Goal: Information Seeking & Learning: Check status

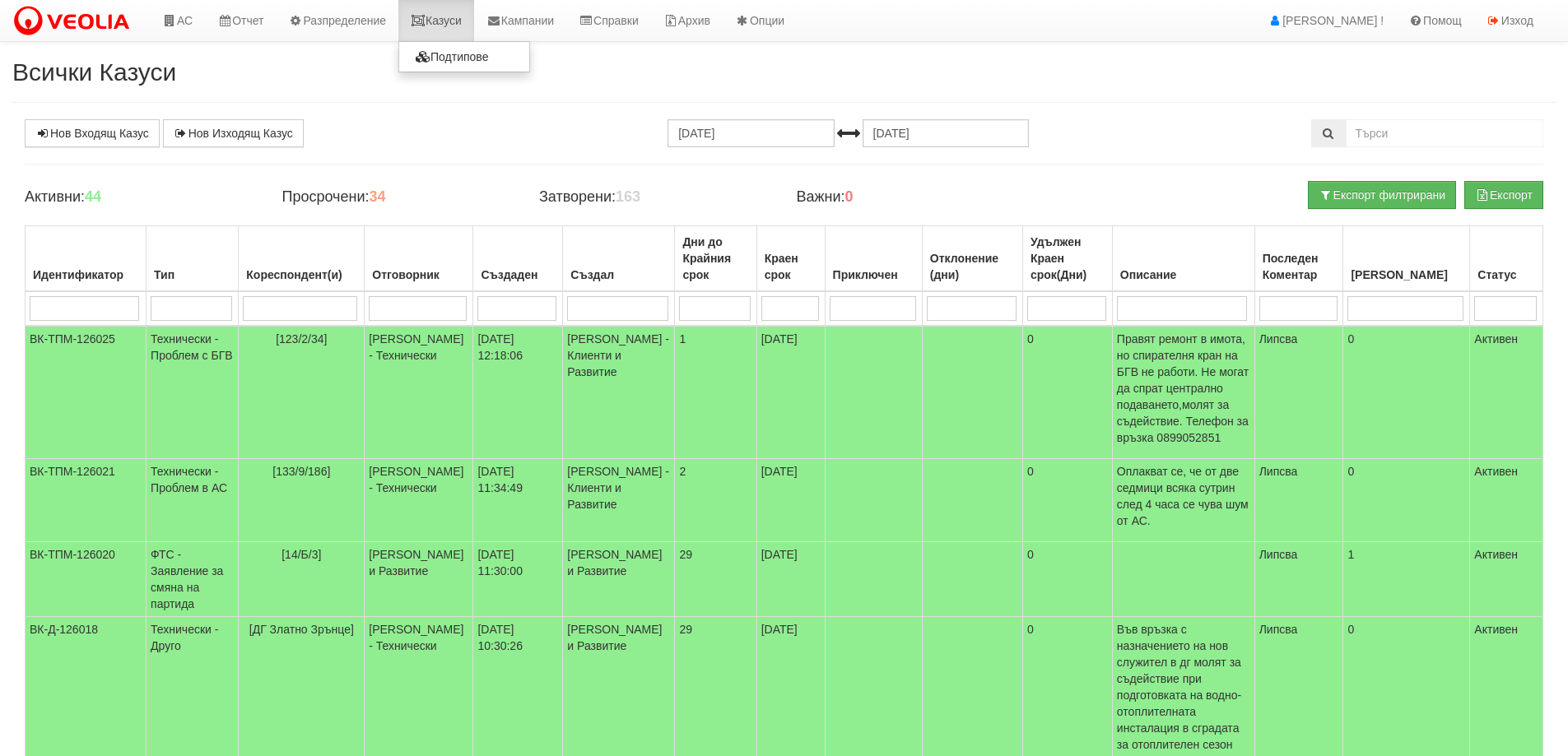
click at [460, 18] on link "Казуси" at bounding box center [435, 21] width 76 height 41
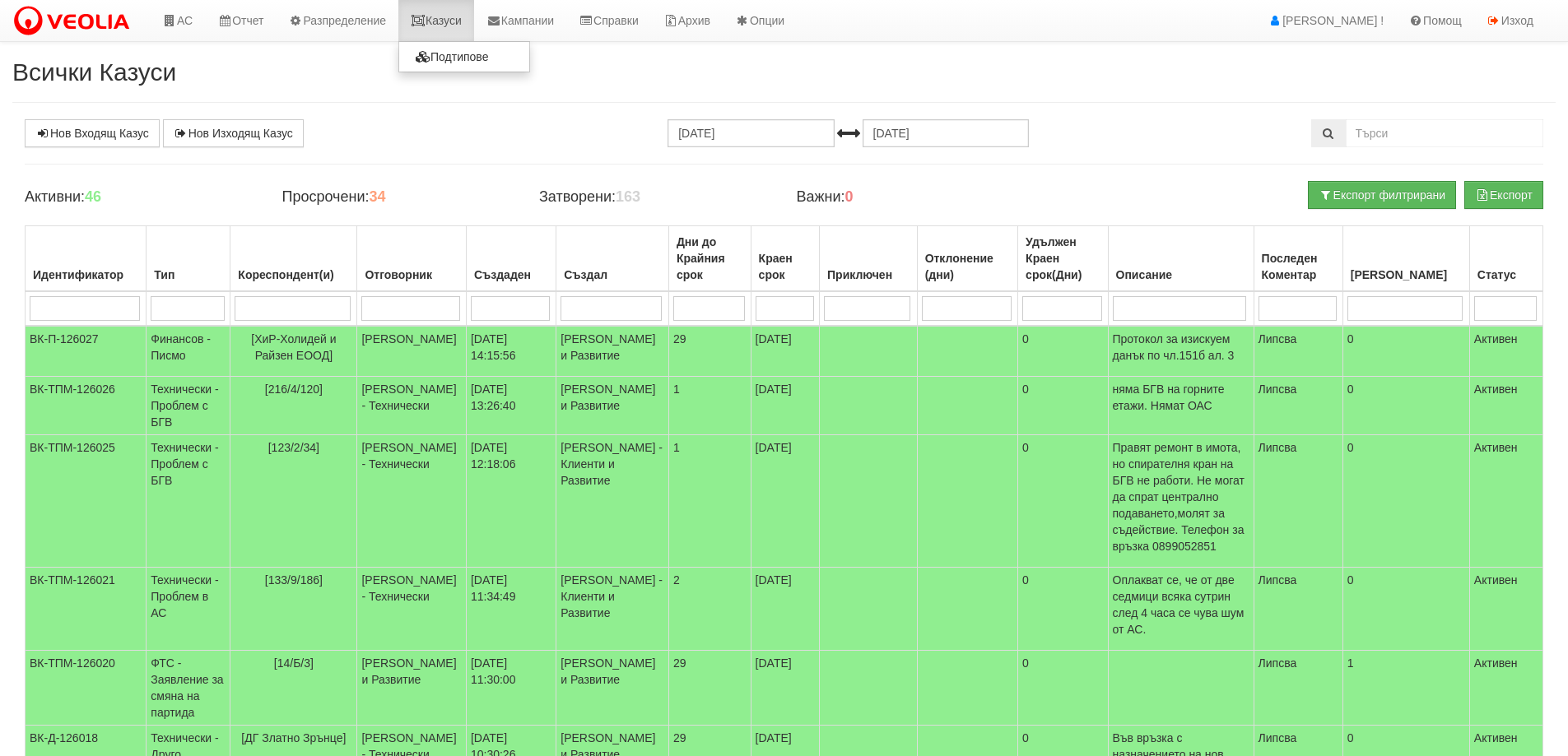
click at [453, 24] on link "Казуси" at bounding box center [435, 21] width 76 height 41
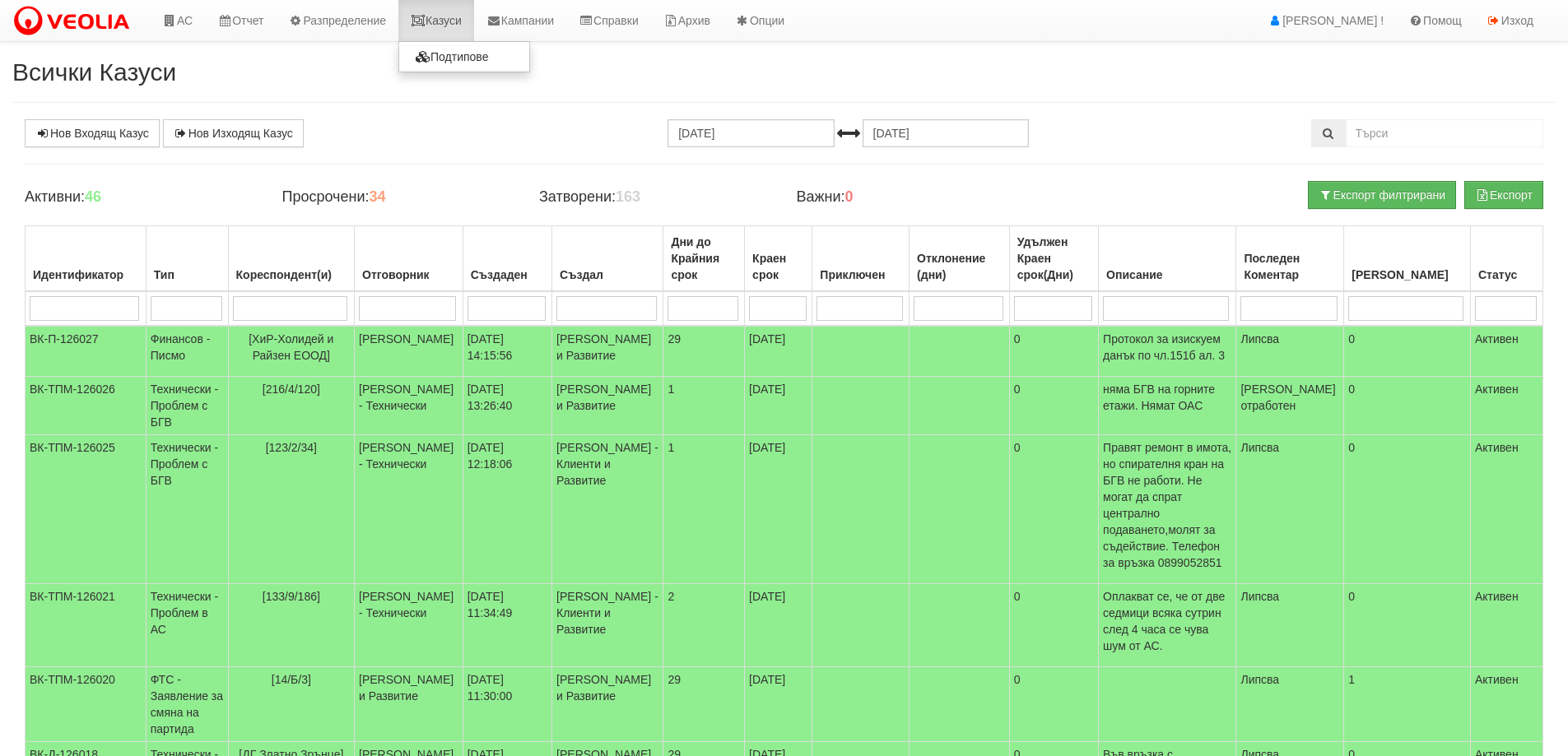
click at [459, 24] on link "Казуси" at bounding box center [435, 21] width 76 height 41
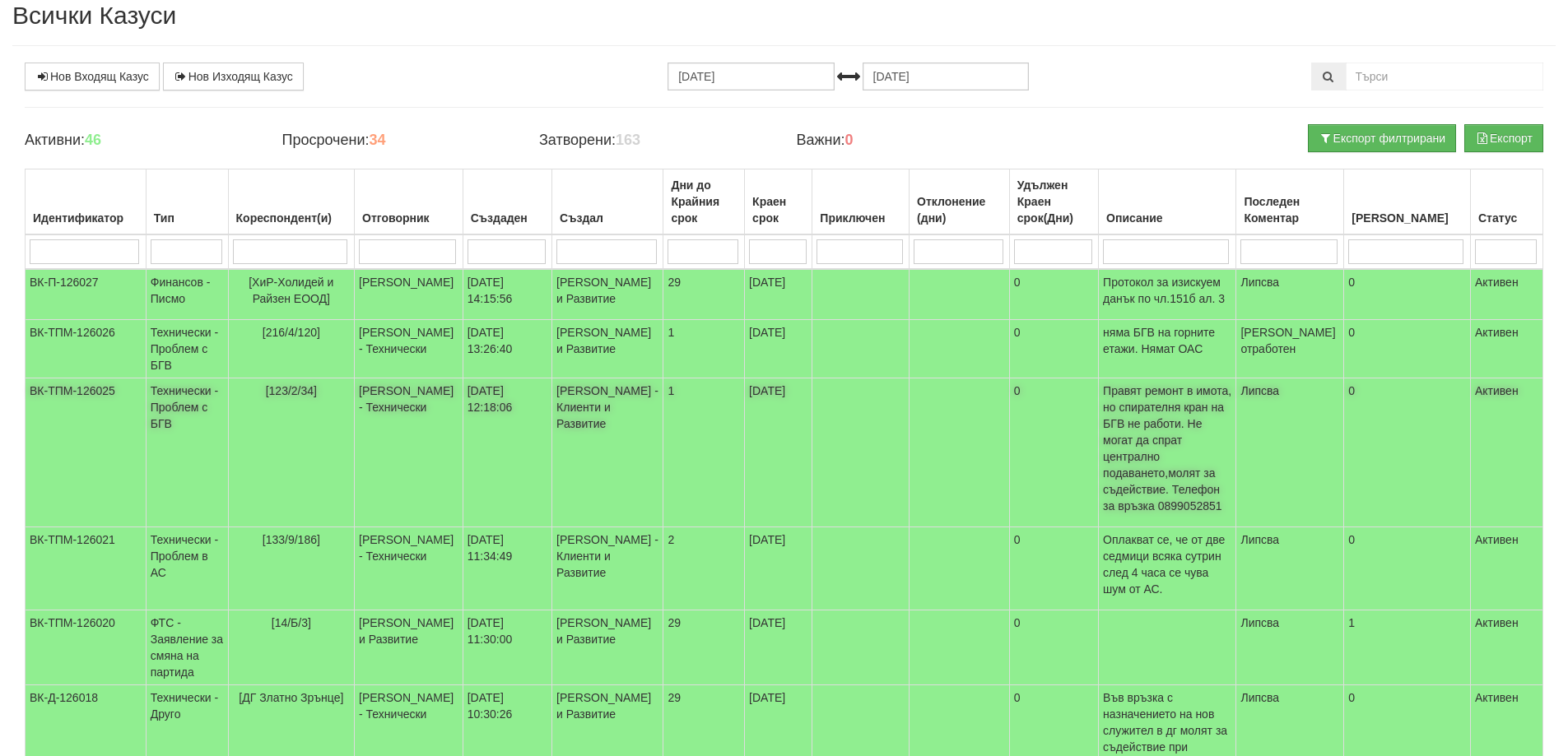
scroll to position [247, 0]
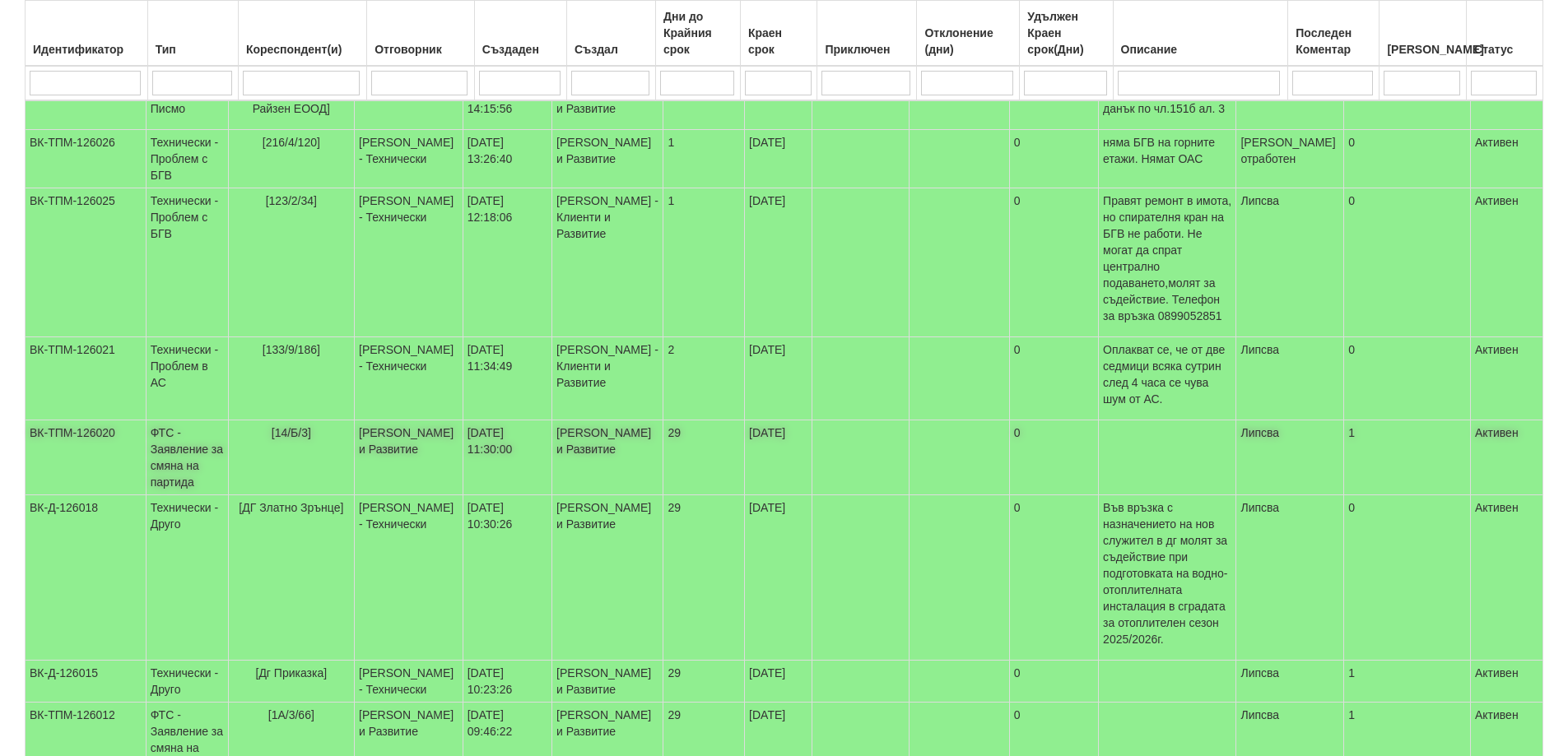
click at [203, 450] on td "ФТС - Заявление за смяна на партида" at bounding box center [187, 458] width 82 height 75
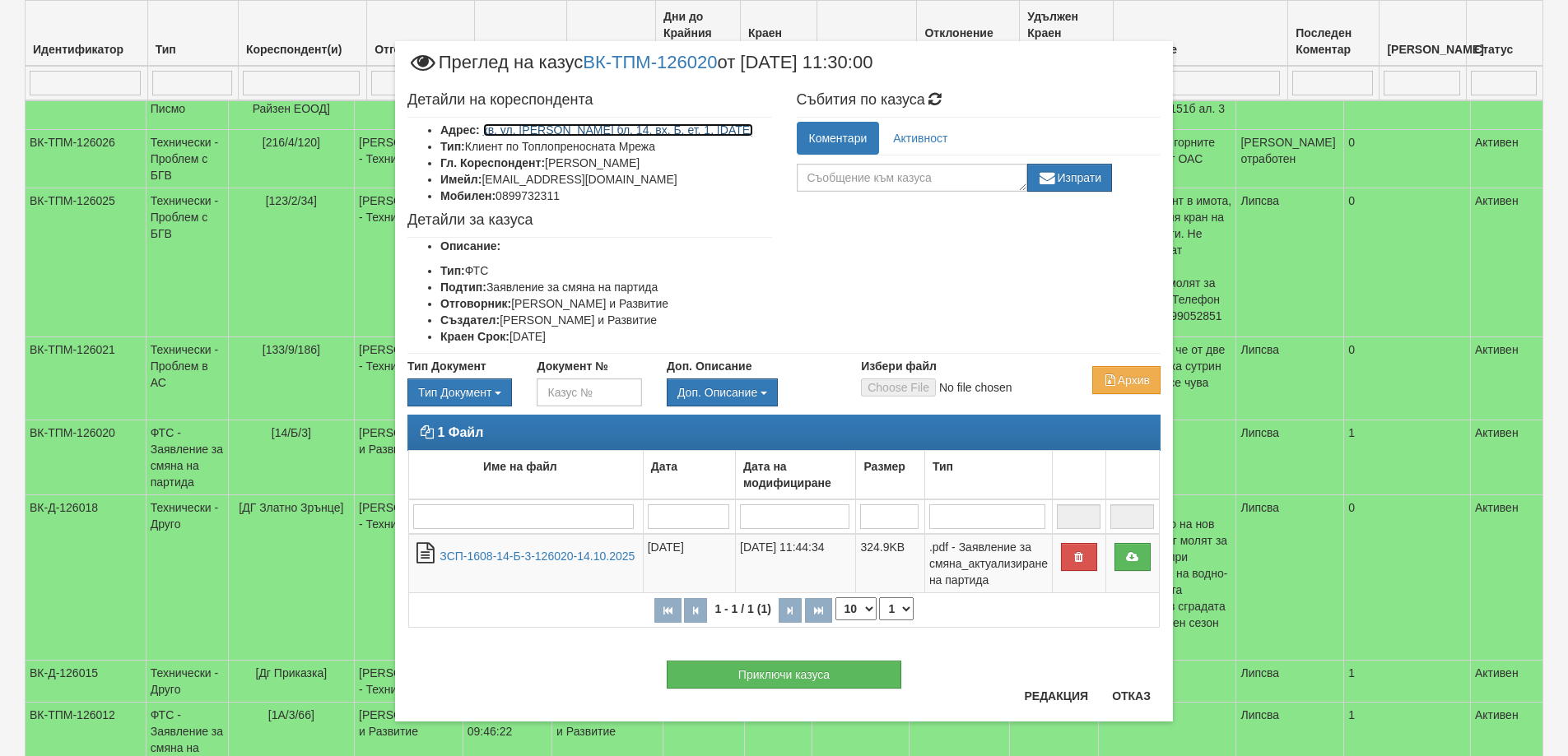
click at [600, 130] on link "кв. ул. Васил Комцаров бл. 14, вх. Б, ет. 1, ап. 3" at bounding box center [619, 129] width 271 height 13
click at [1136, 699] on button "Отказ" at bounding box center [1132, 696] width 59 height 26
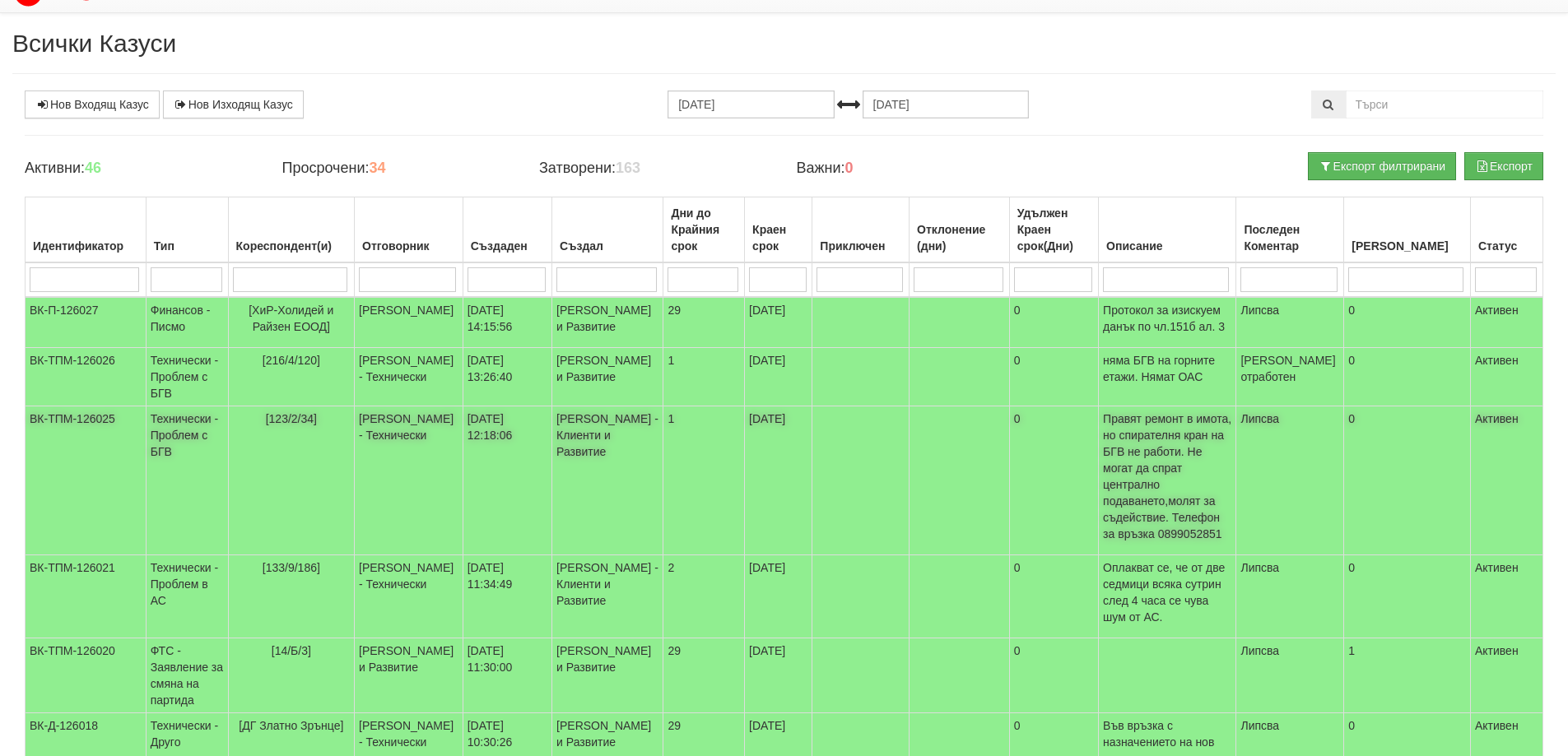
scroll to position [0, 0]
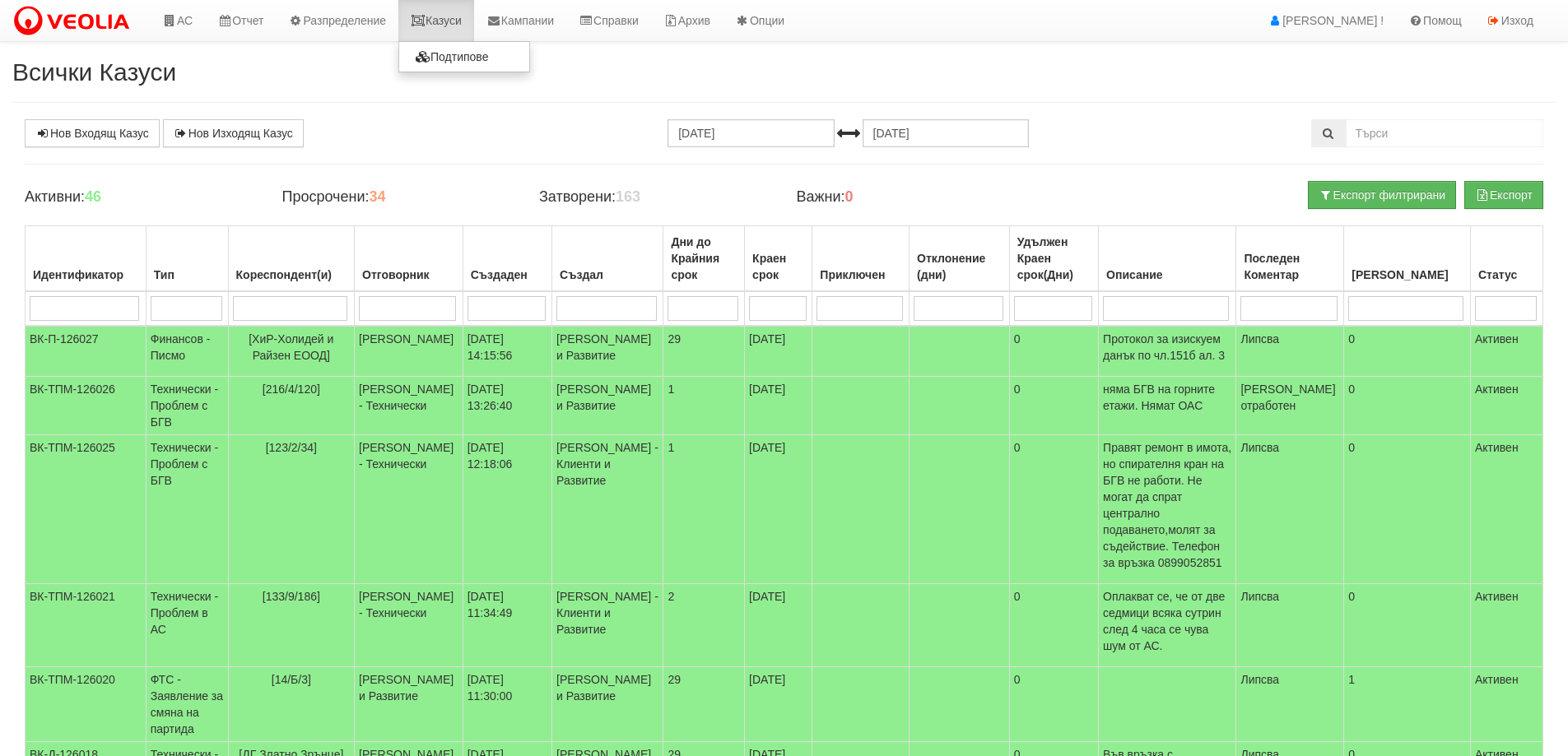
click at [458, 21] on link "Казуси" at bounding box center [435, 21] width 76 height 41
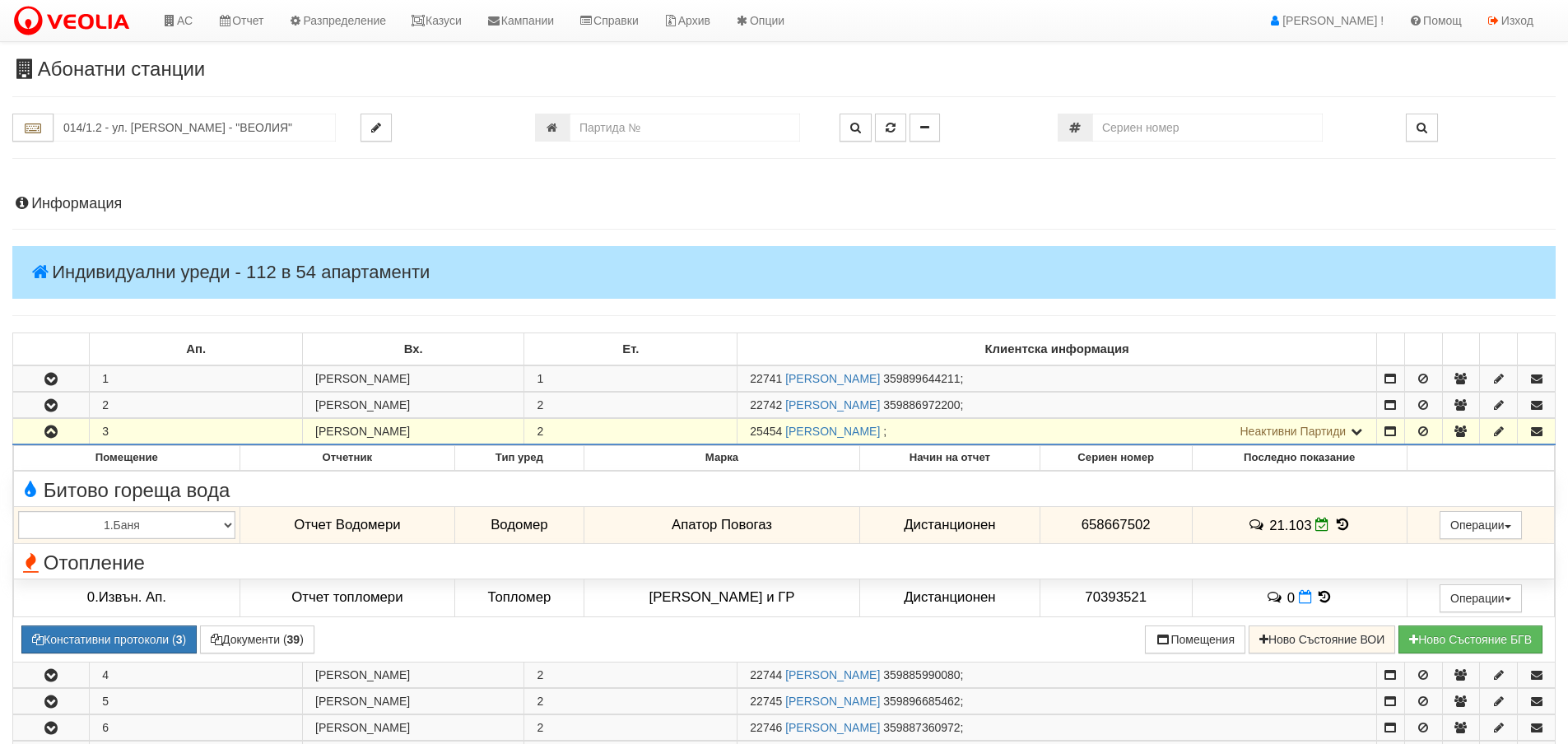
scroll to position [1069, 0]
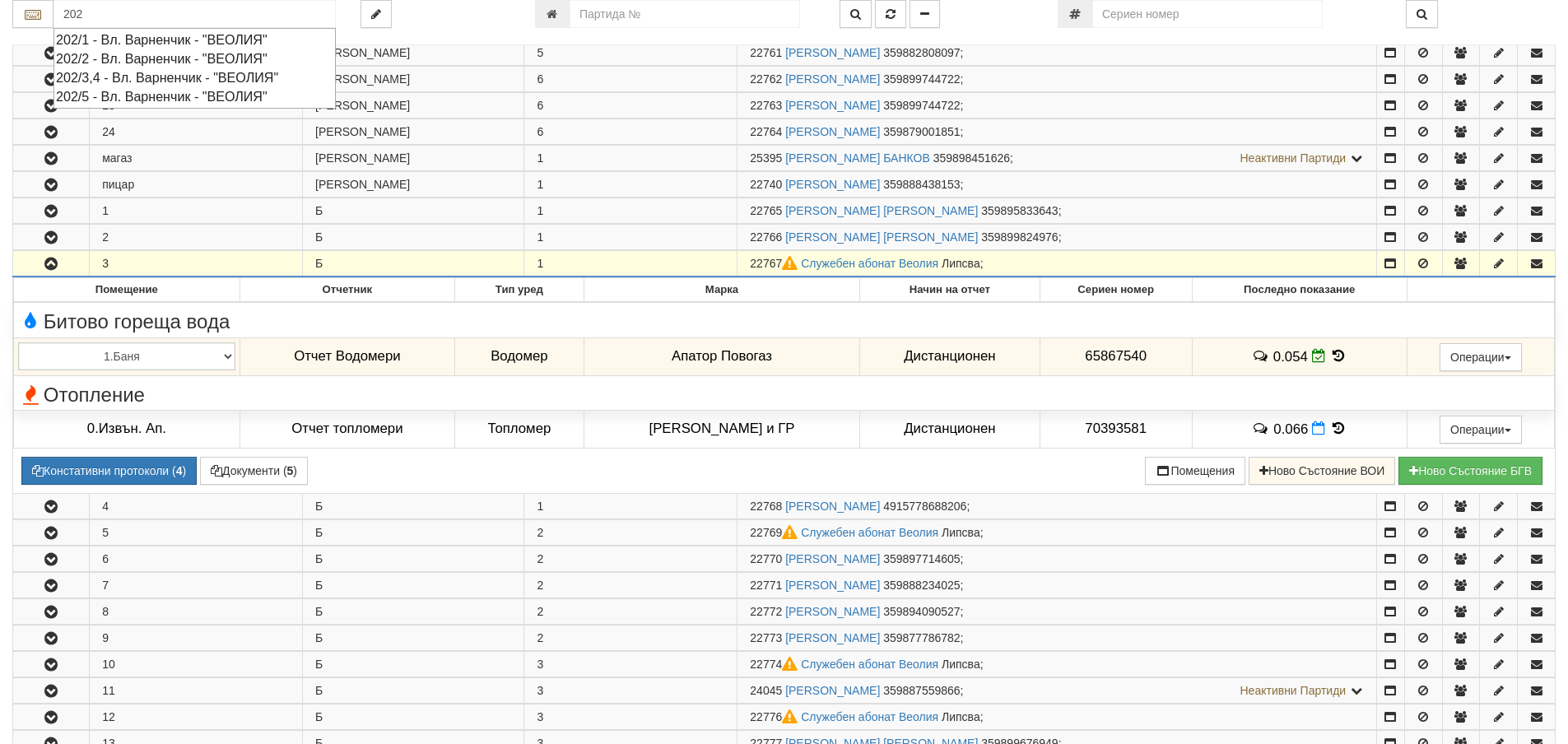
click at [148, 100] on div "202/5 - Вл. Варненчик - "ВЕОЛИЯ"" at bounding box center [194, 96] width 278 height 19
type input "202/5 - Вл. Варненчик - "ВЕОЛИЯ""
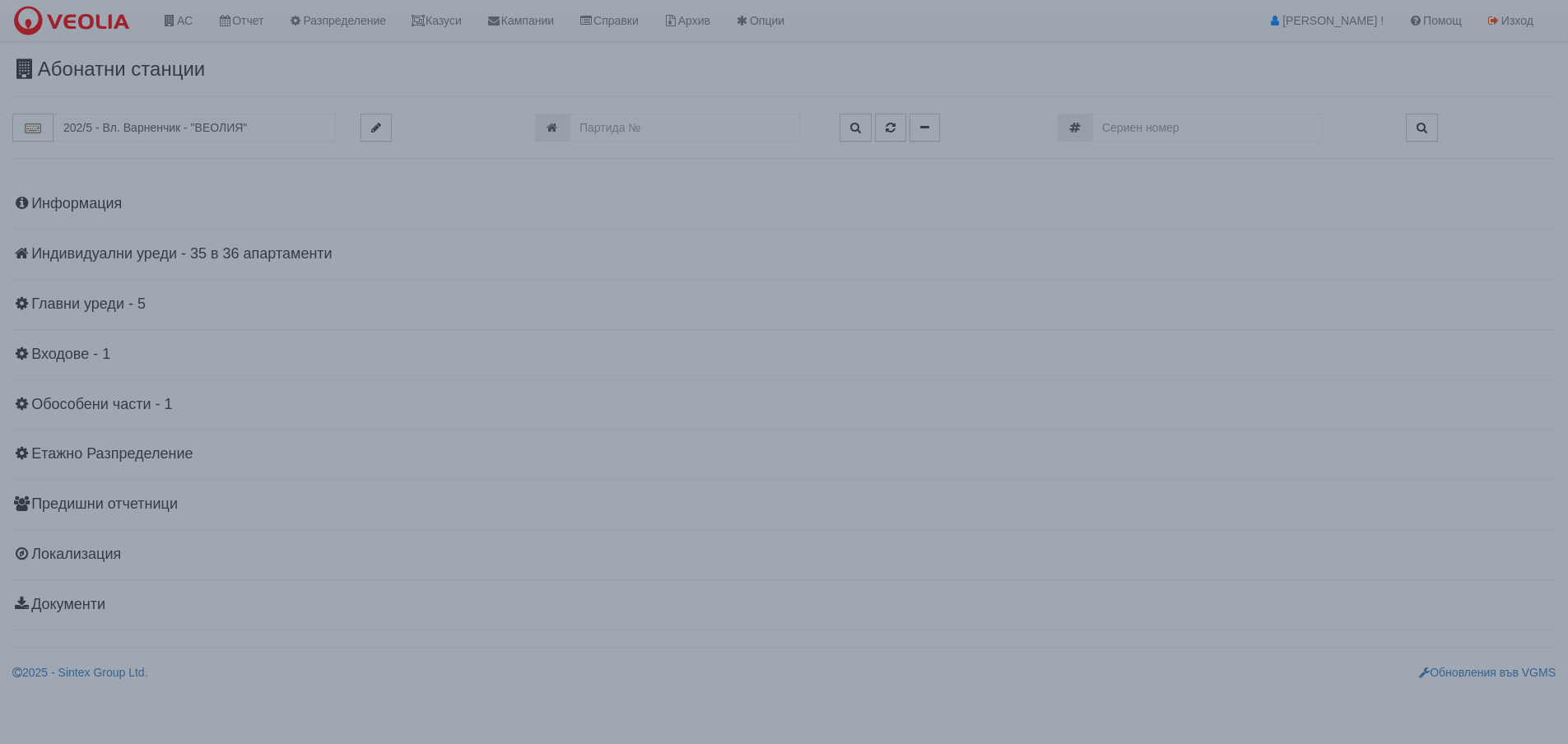
scroll to position [0, 0]
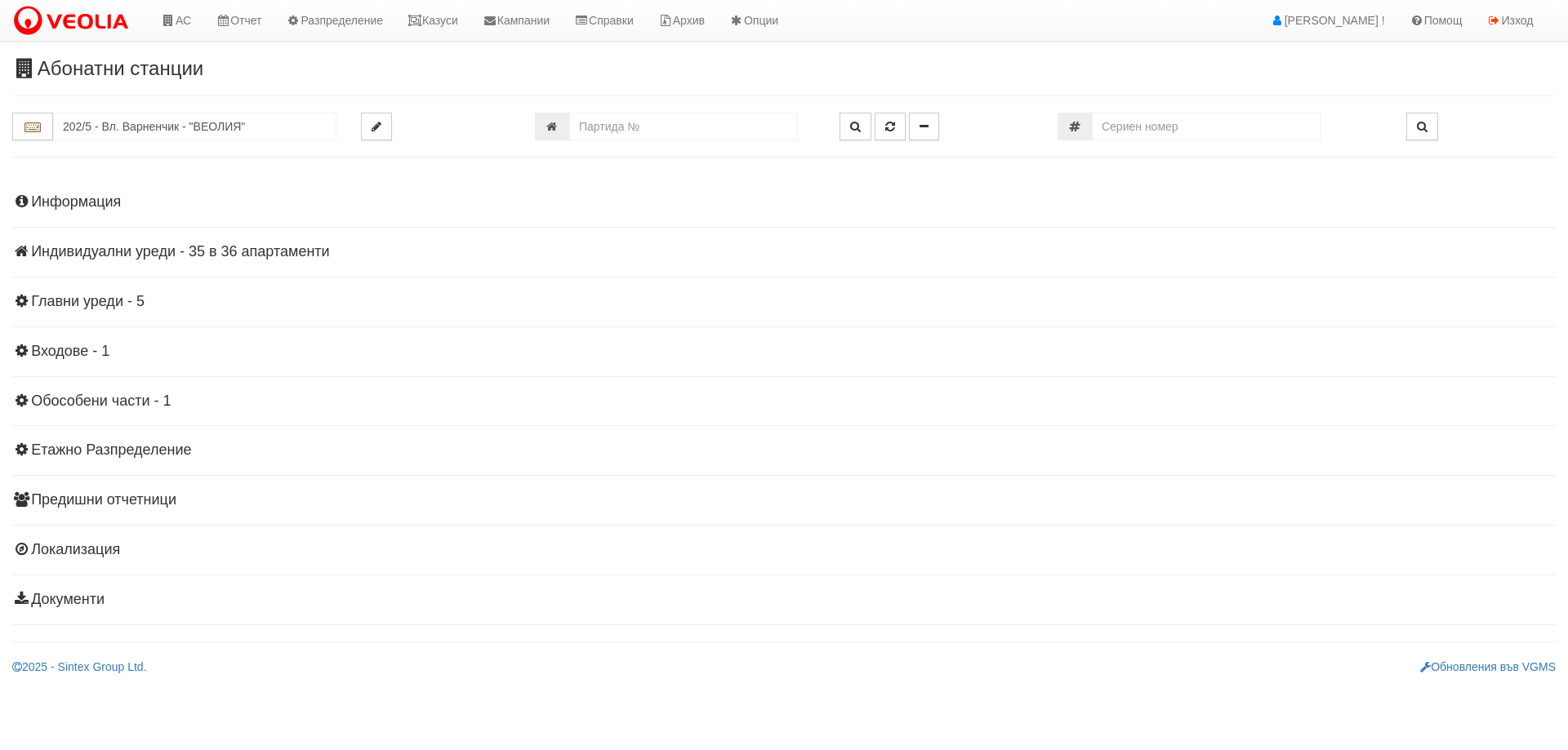
click at [221, 257] on h4 "Индивидуални уреди - 35 в 36 апартаменти" at bounding box center [784, 252] width 1544 height 17
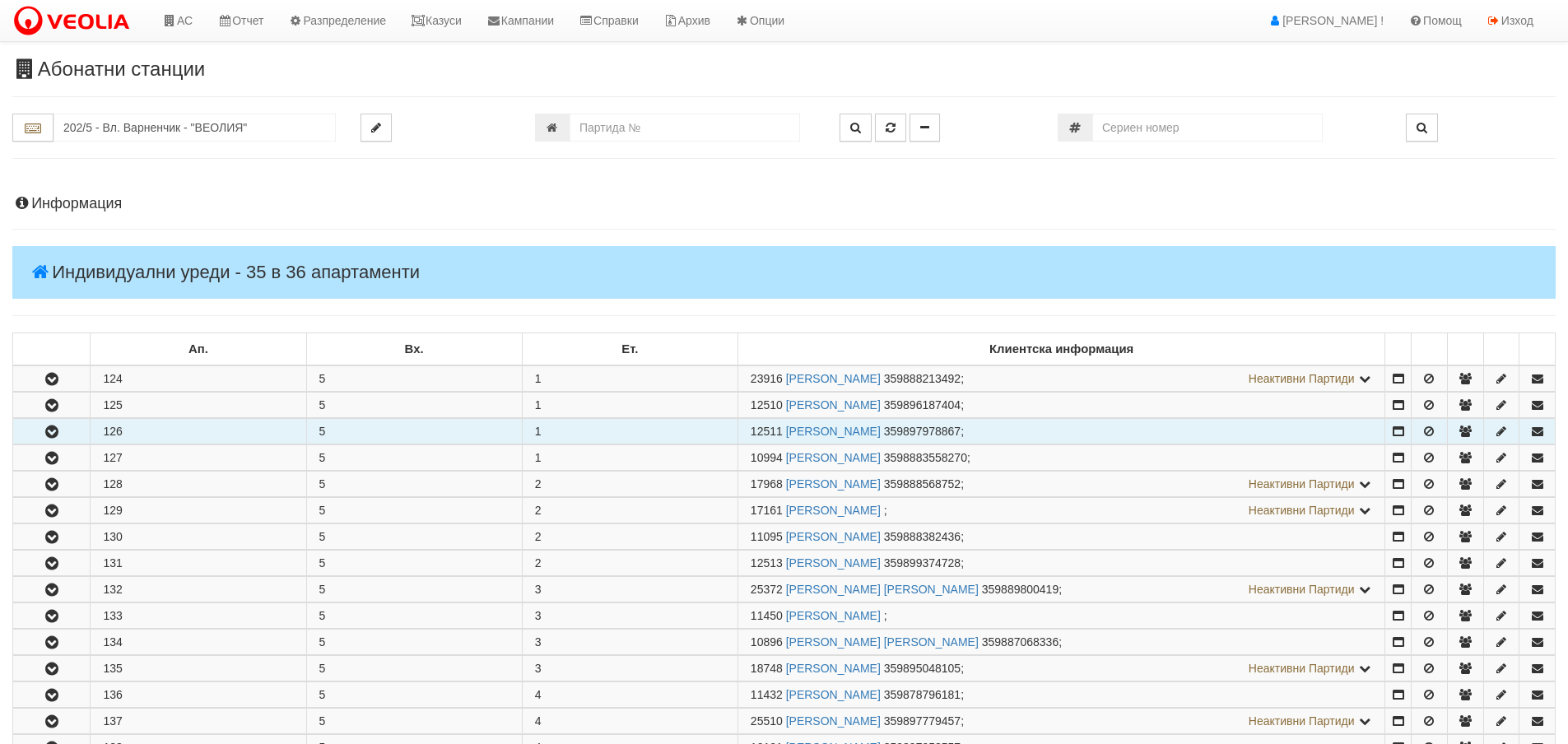
click at [47, 436] on icon "button" at bounding box center [52, 432] width 20 height 12
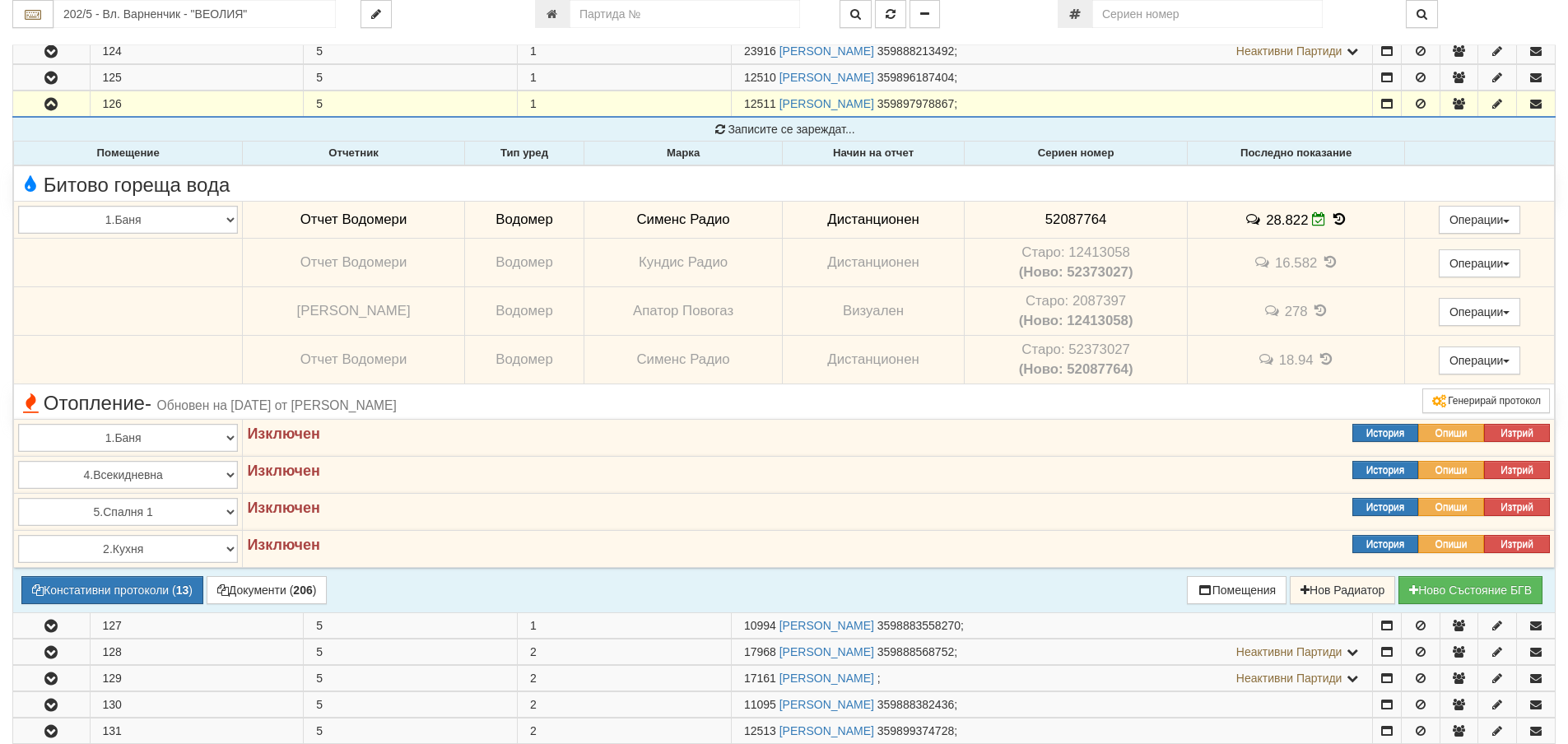
scroll to position [329, 0]
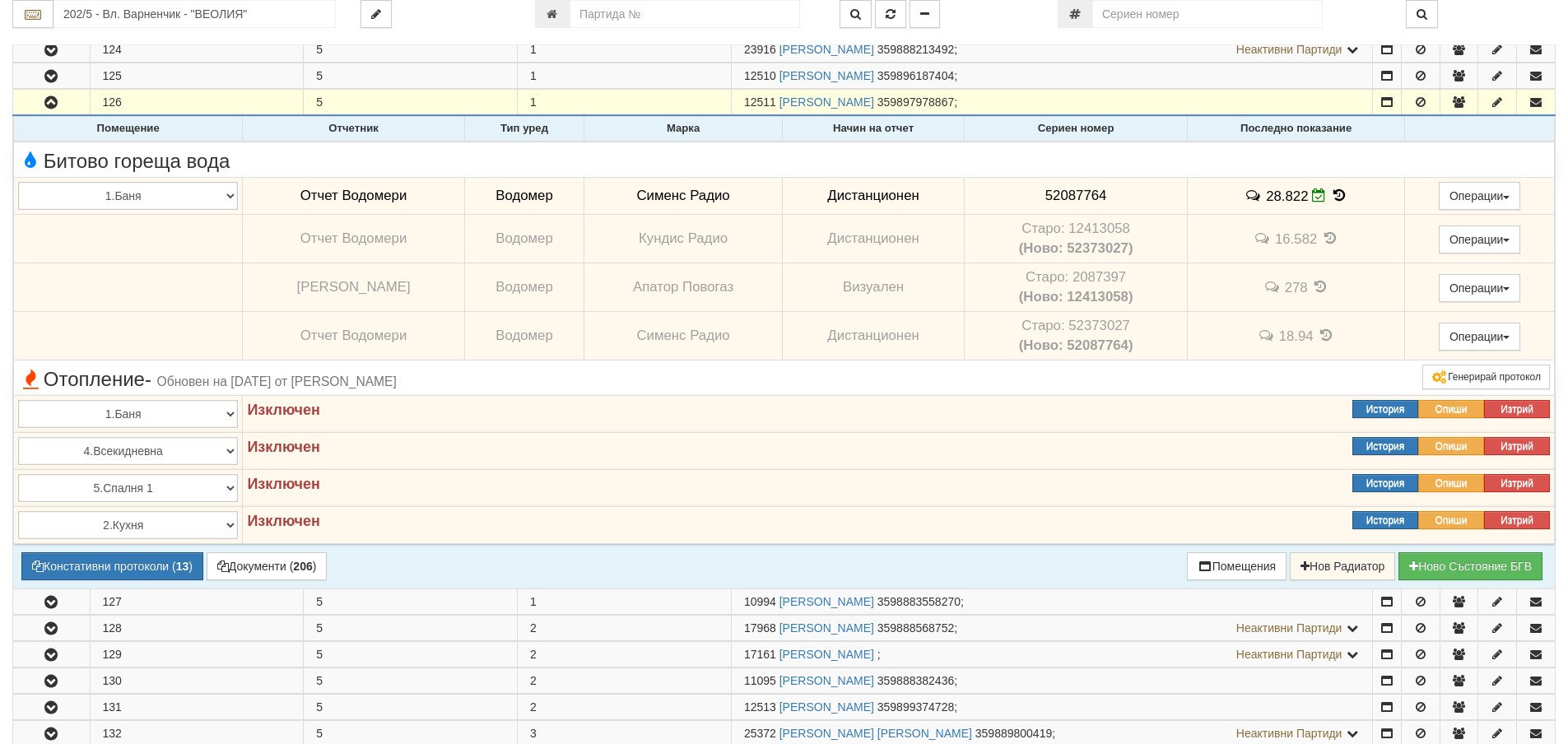
click at [1331, 190] on icon at bounding box center [1340, 195] width 18 height 14
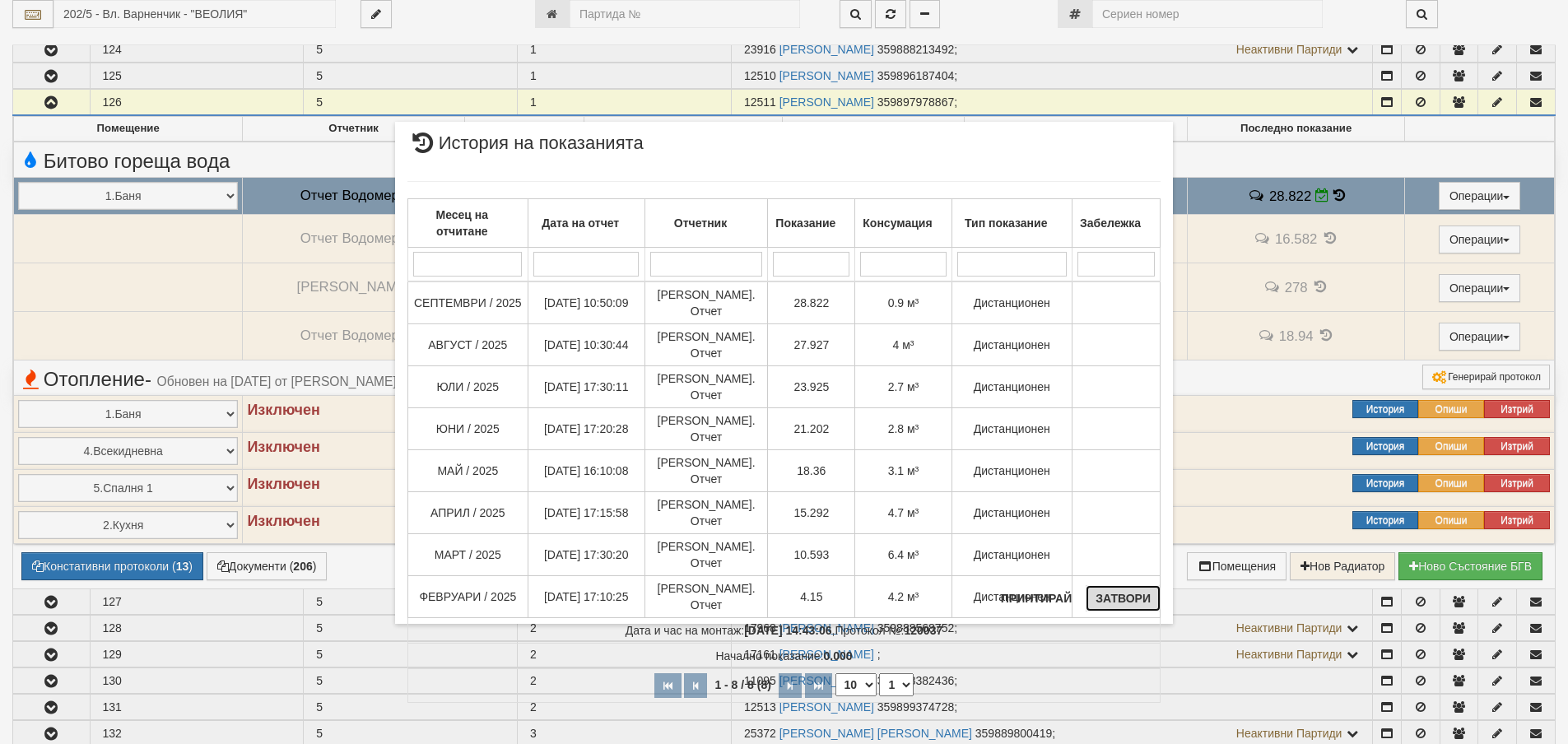
click at [1125, 595] on button "Затвори" at bounding box center [1123, 598] width 75 height 26
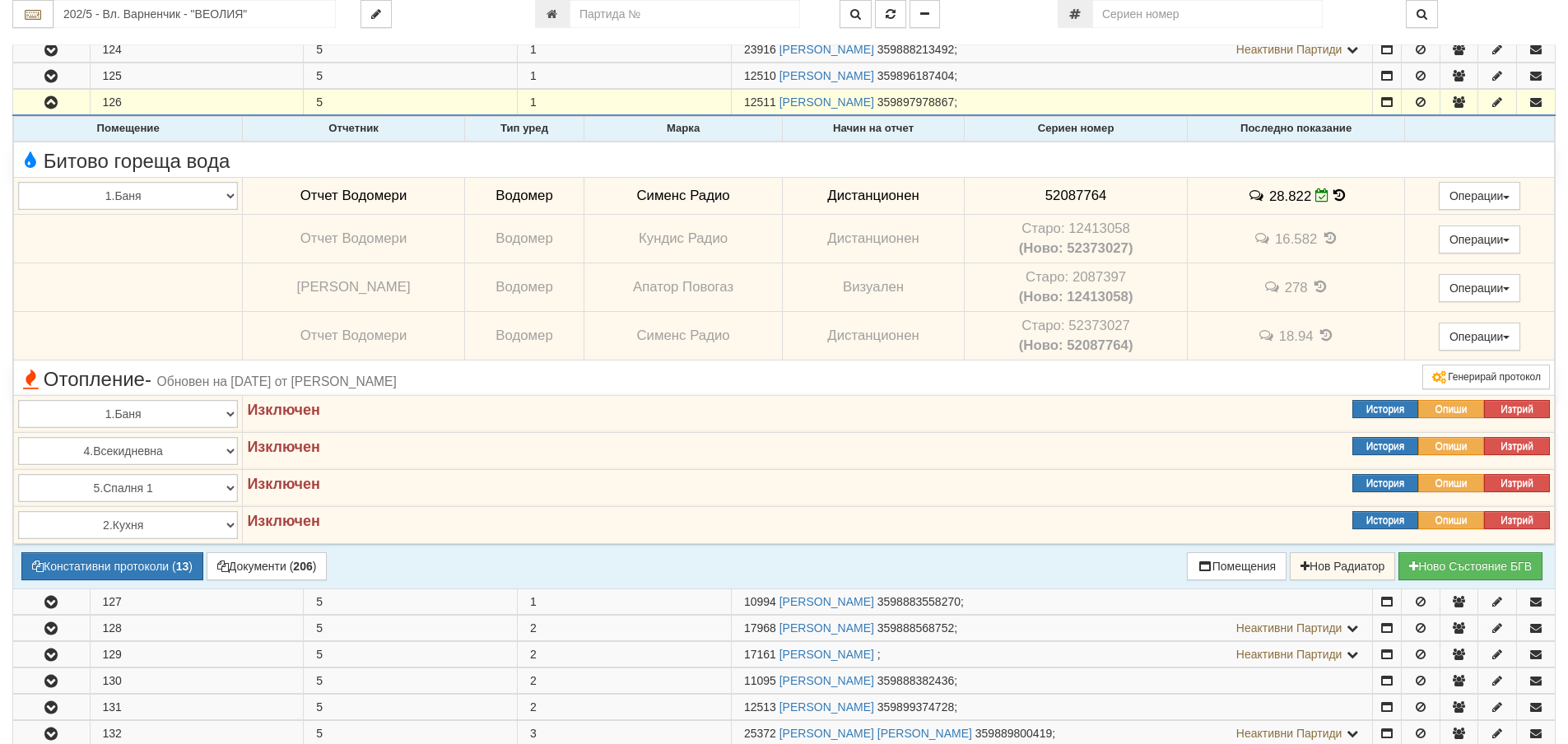
scroll to position [0, 0]
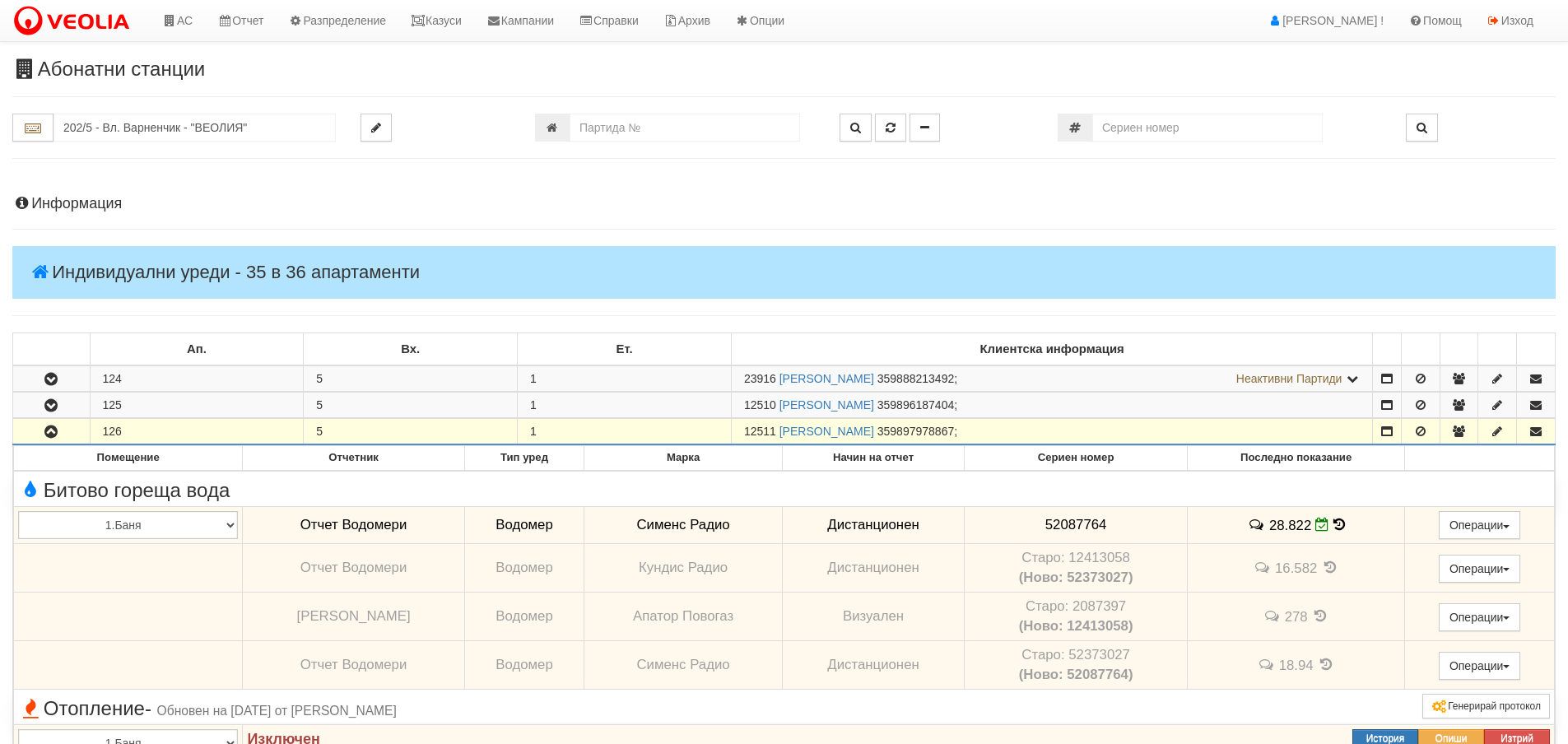
click at [79, 205] on h4 "Информация" at bounding box center [784, 204] width 1543 height 17
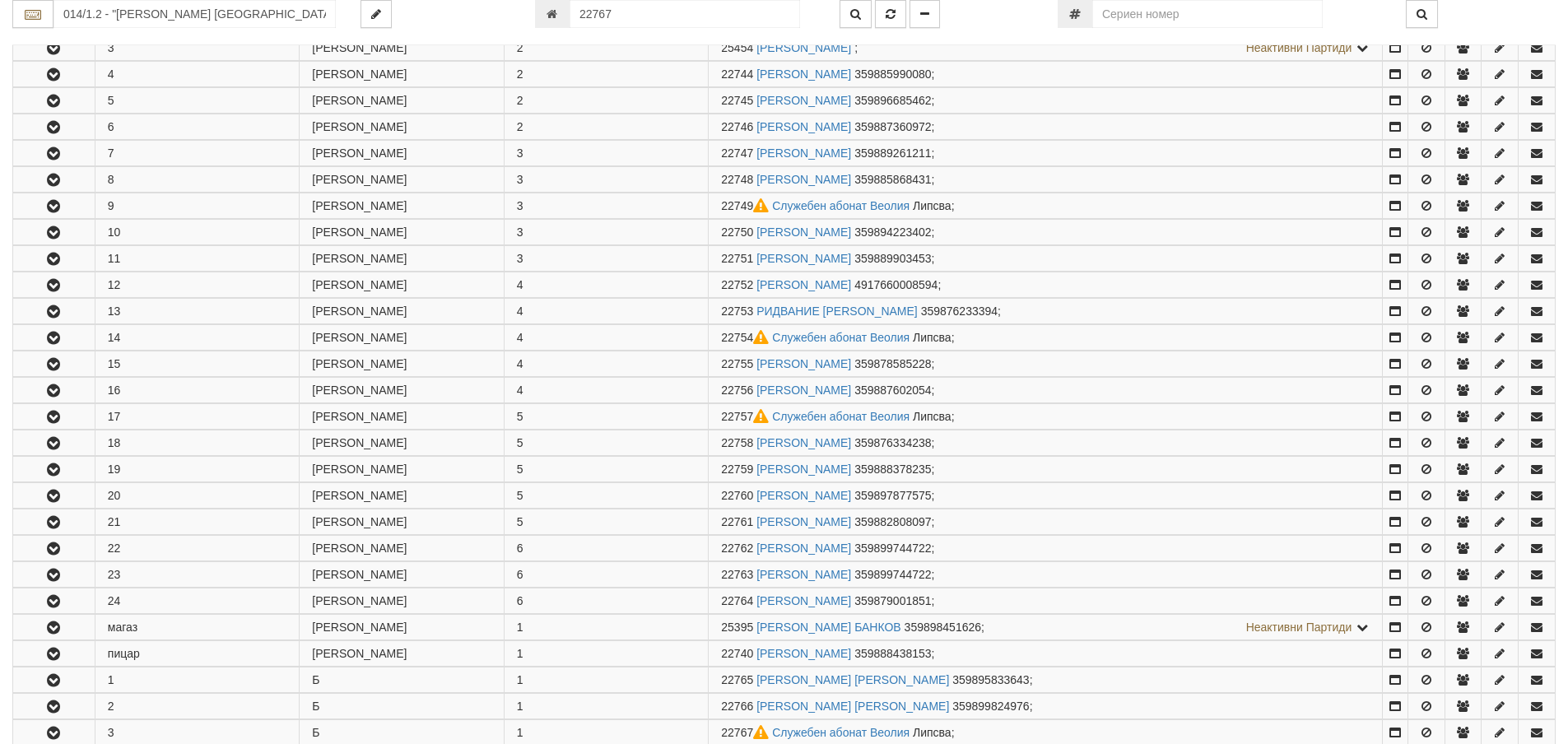
scroll to position [1063, 0]
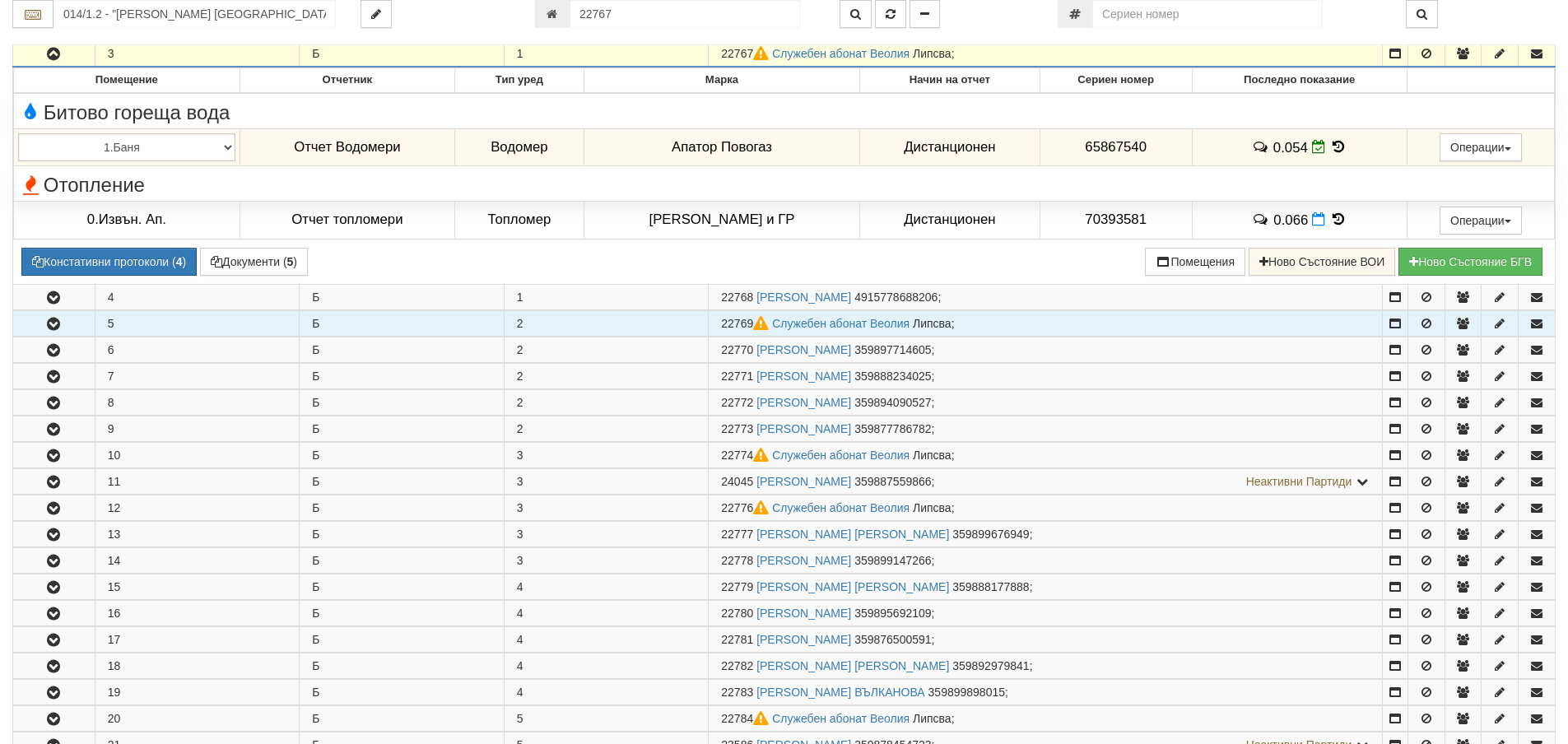
click at [1256, 326] on td "22769 Служебен абонат Веолия Липсва ;" at bounding box center [1045, 322] width 674 height 25
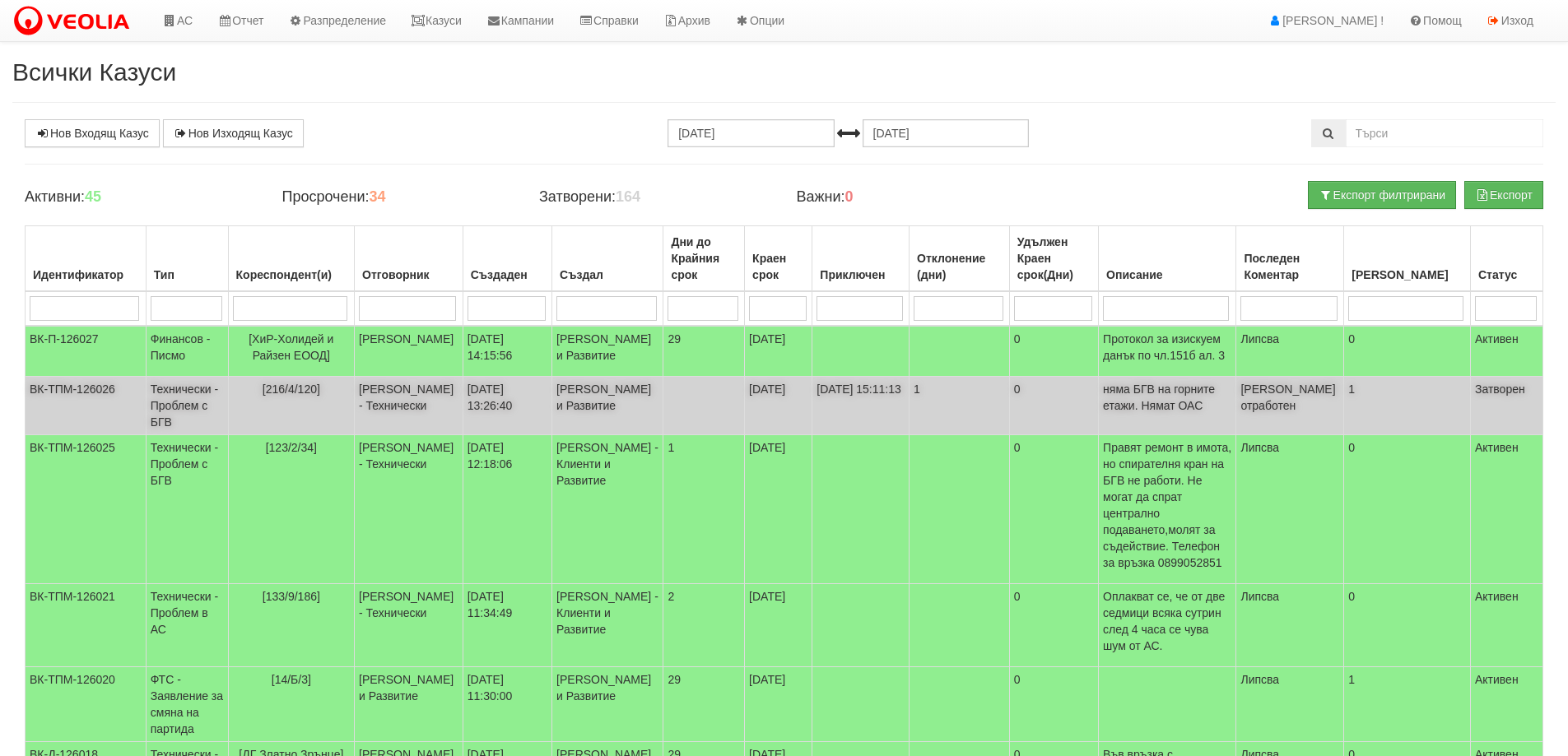
click at [201, 428] on td "Технически - Проблем с БГВ" at bounding box center [187, 406] width 82 height 59
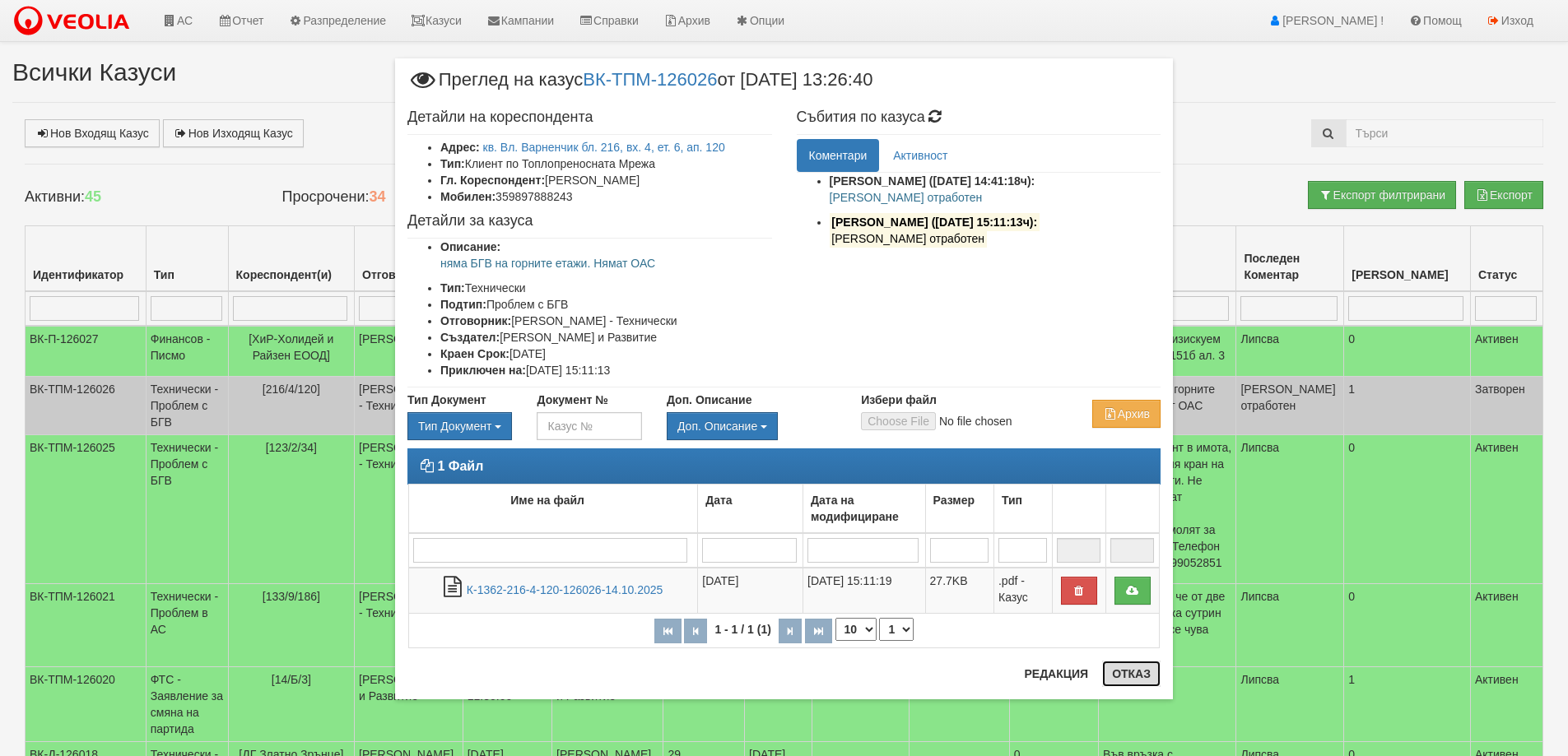
click at [1135, 674] on button "Отказ" at bounding box center [1132, 674] width 59 height 26
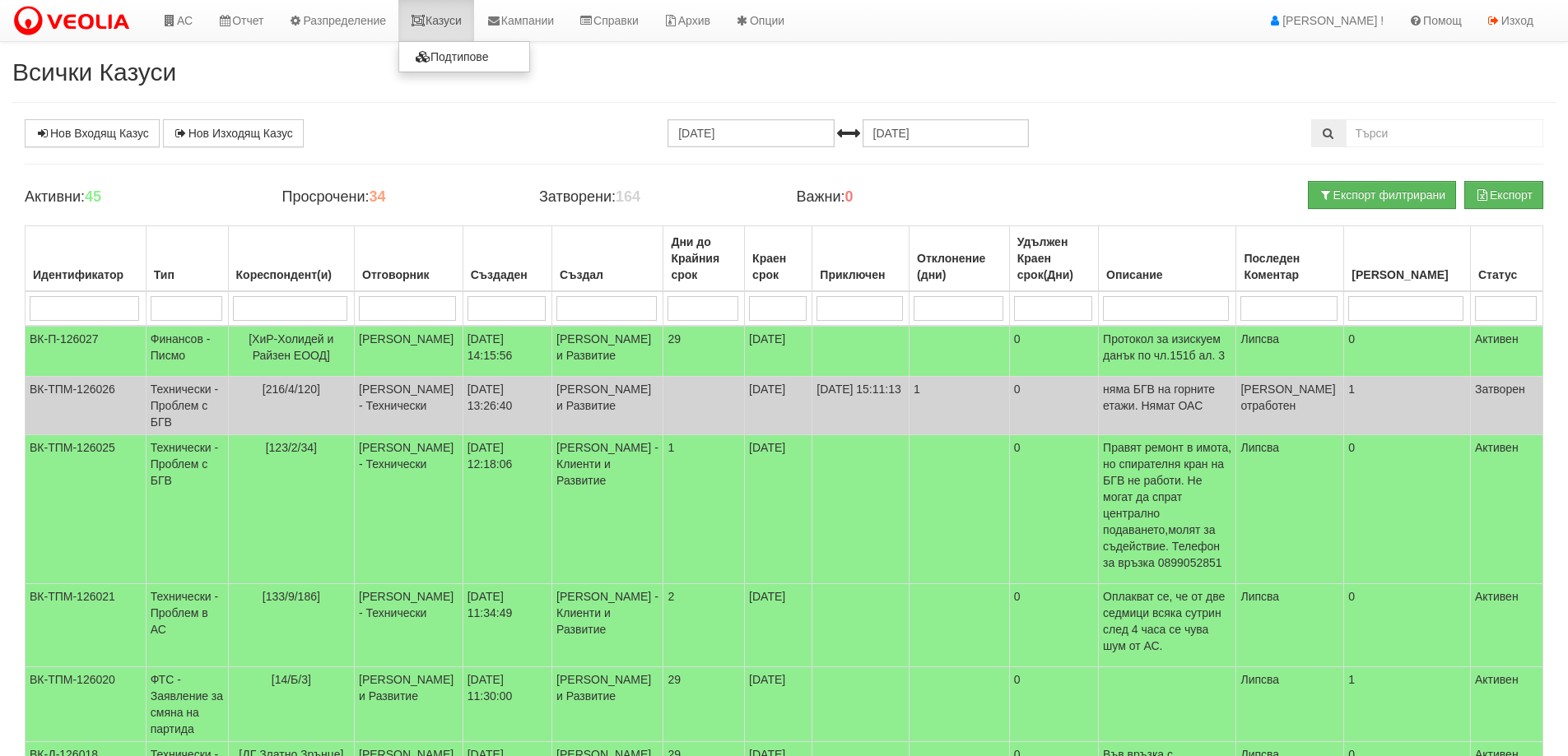
click at [447, 18] on link "Казуси" at bounding box center [435, 21] width 76 height 41
